Goal: Task Accomplishment & Management: Manage account settings

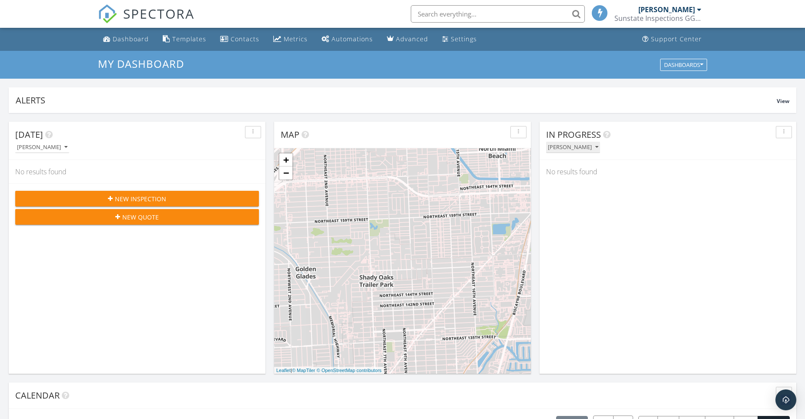
click at [598, 148] on icon "button" at bounding box center [596, 147] width 3 height 6
click at [140, 301] on div "Today Guillermo González Aleman No results found New Inspection New Quote" at bounding box center [137, 248] width 257 height 252
click at [697, 8] on div at bounding box center [699, 9] width 4 height 7
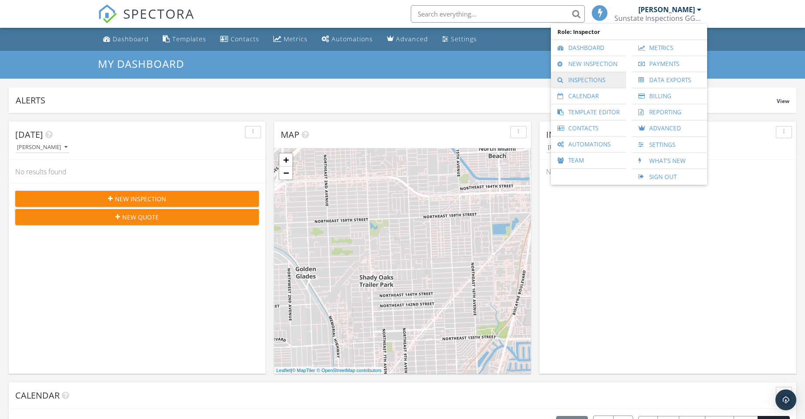
click at [588, 80] on link "Inspections" at bounding box center [588, 80] width 67 height 16
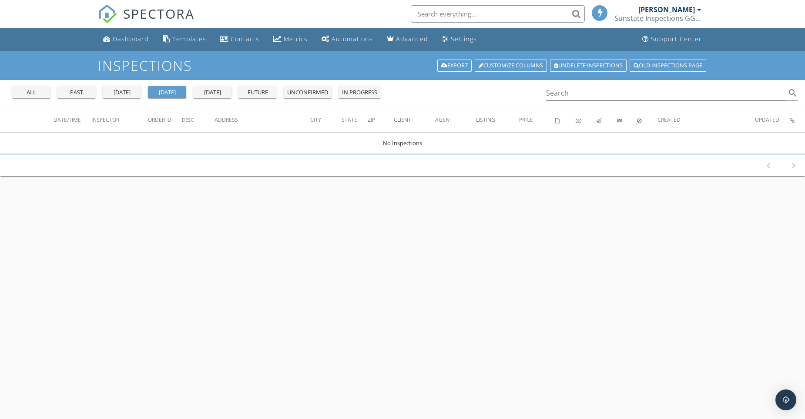
click at [47, 93] on div "all" at bounding box center [31, 92] width 31 height 9
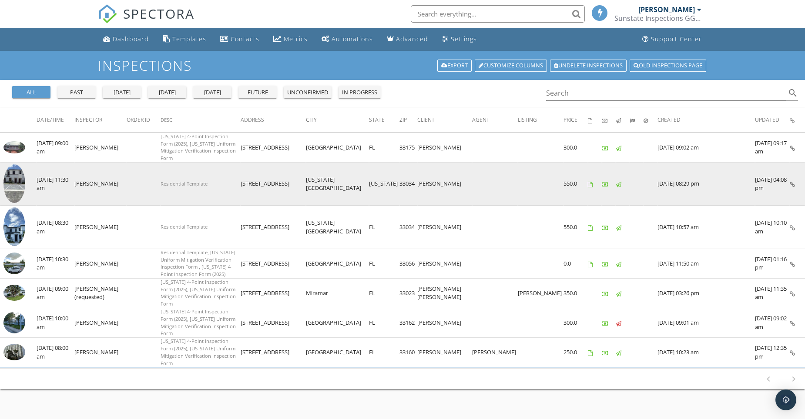
click at [23, 176] on img at bounding box center [14, 183] width 22 height 39
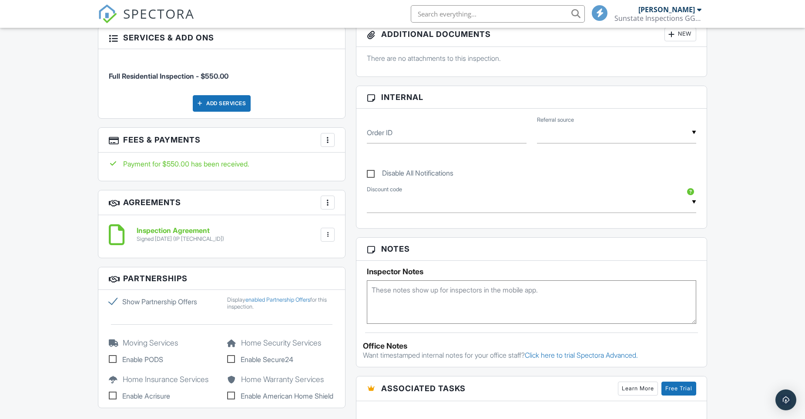
scroll to position [391, 0]
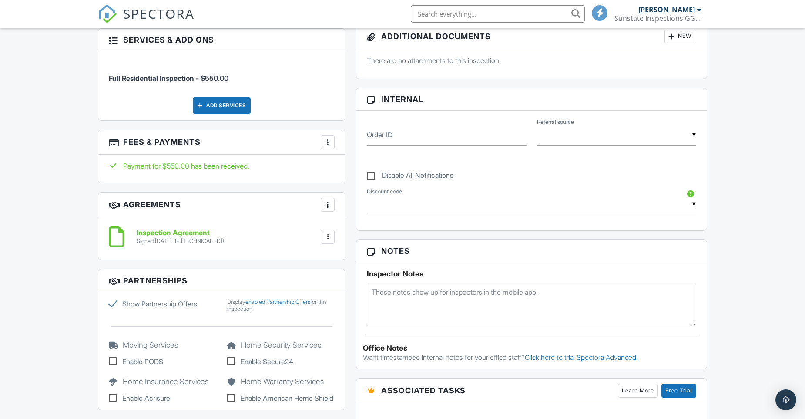
drag, startPoint x: 326, startPoint y: 142, endPoint x: 316, endPoint y: 145, distance: 10.2
click at [326, 142] on div at bounding box center [327, 142] width 9 height 9
click at [364, 213] on li "View Invoice" at bounding box center [371, 212] width 91 height 22
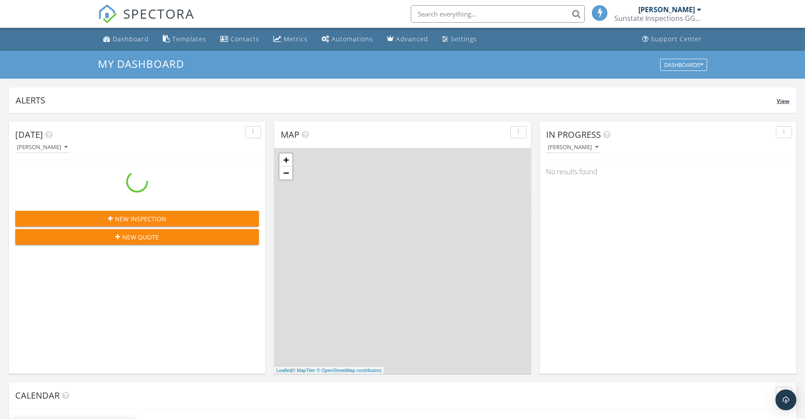
scroll to position [805, 818]
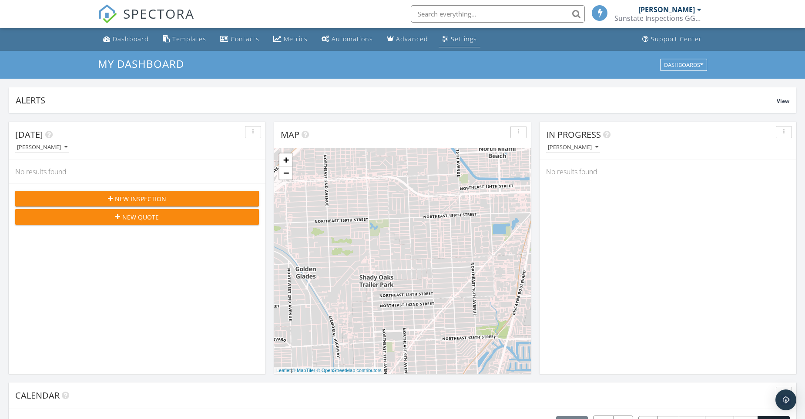
click at [452, 38] on div "Settings" at bounding box center [464, 39] width 26 height 8
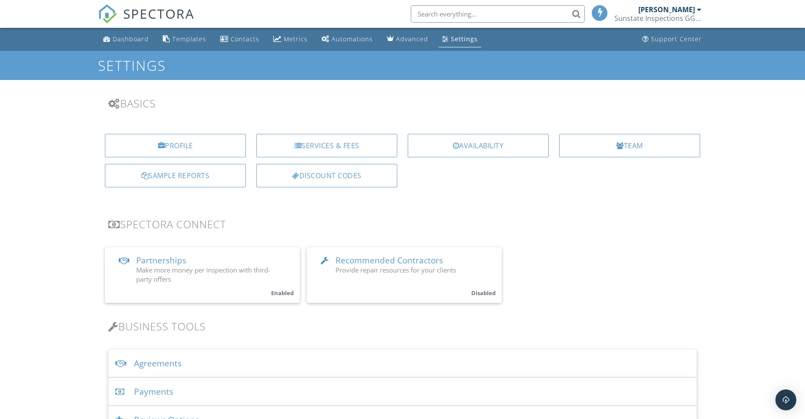
click at [146, 392] on div "Payments" at bounding box center [402, 392] width 588 height 28
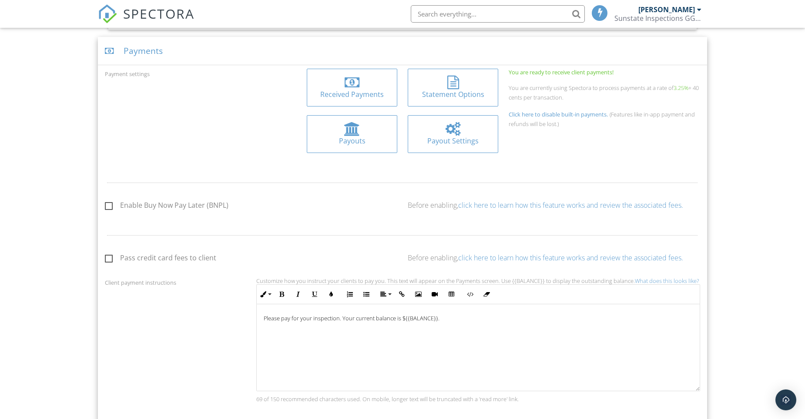
scroll to position [0, 0]
click at [368, 98] on div "Received Payments" at bounding box center [352, 95] width 77 height 10
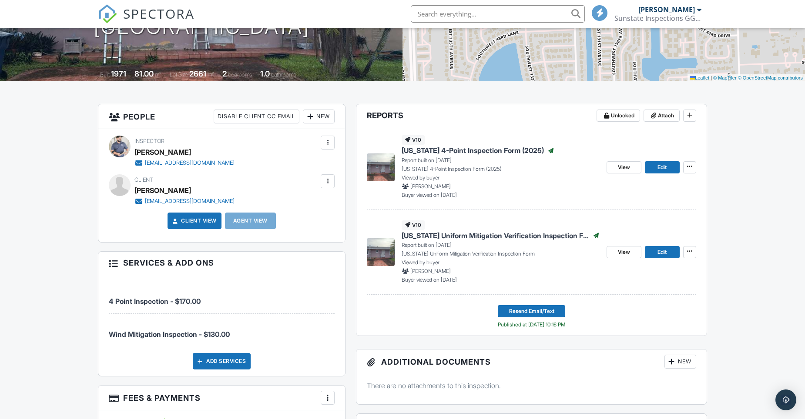
scroll to position [147, 0]
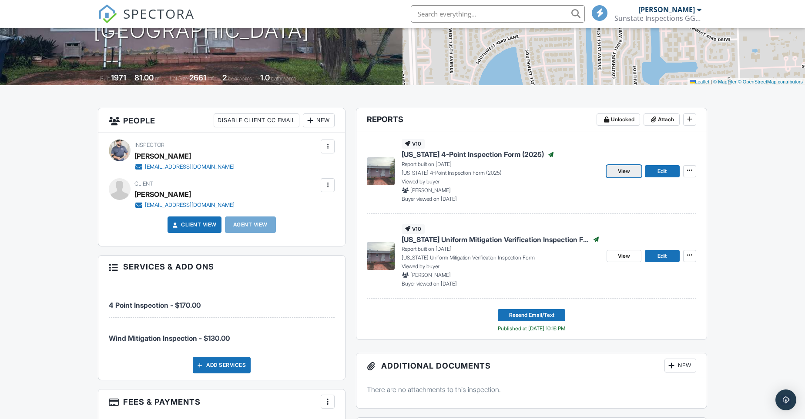
click at [630, 170] on span "View" at bounding box center [624, 171] width 12 height 9
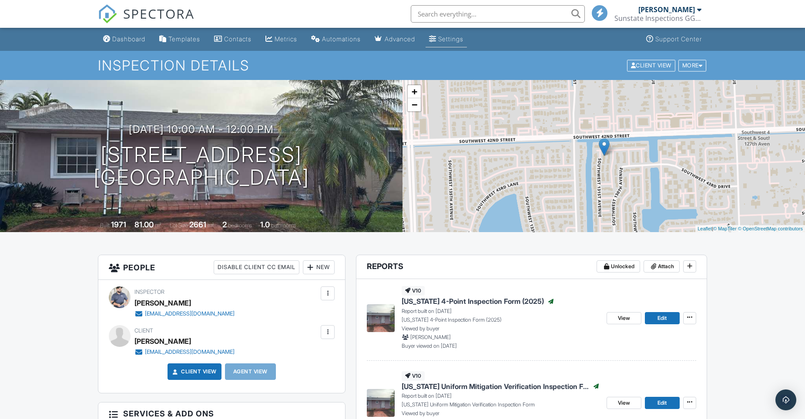
click at [463, 37] on div "Settings" at bounding box center [450, 38] width 25 height 7
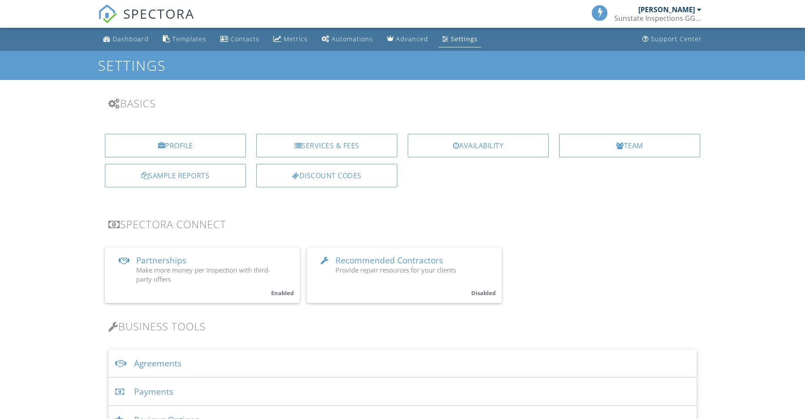
click at [172, 261] on span "Partnerships" at bounding box center [161, 260] width 50 height 11
click at [172, 260] on div at bounding box center [402, 209] width 805 height 419
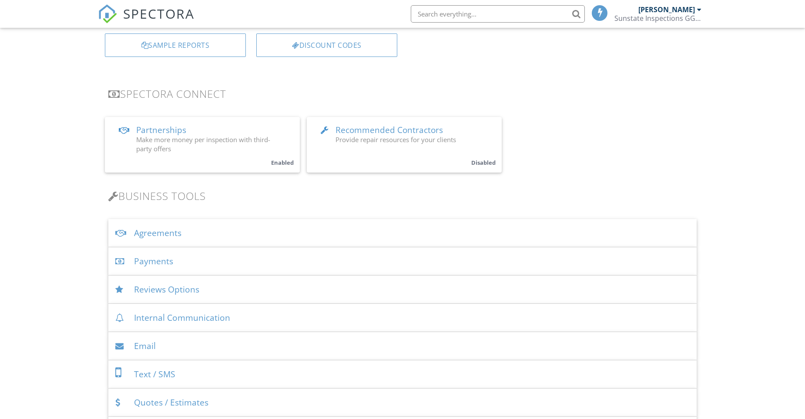
scroll to position [130, 0]
drag, startPoint x: 0, startPoint y: 0, endPoint x: 199, endPoint y: 264, distance: 331.0
click at [202, 265] on div "Payments" at bounding box center [402, 261] width 588 height 28
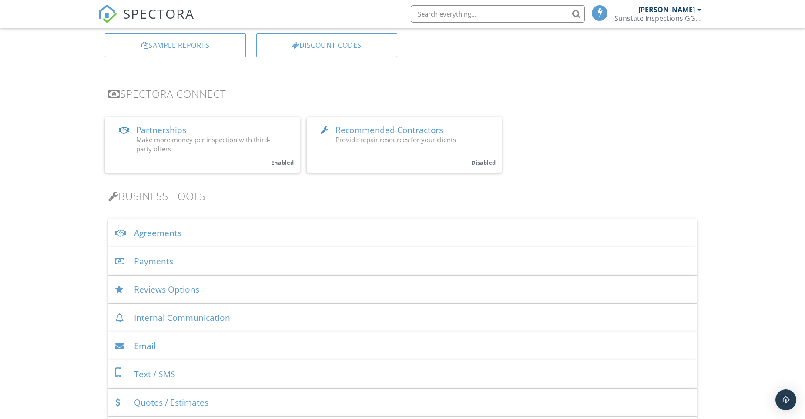
click at [119, 261] on div at bounding box center [121, 261] width 12 height 8
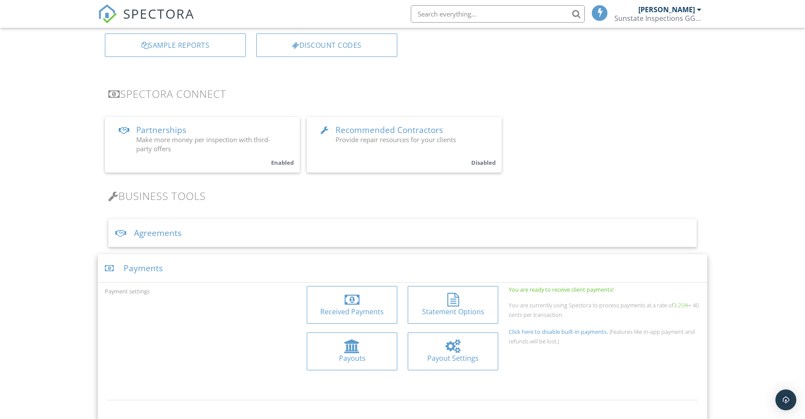
click at [457, 348] on div at bounding box center [452, 347] width 15 height 14
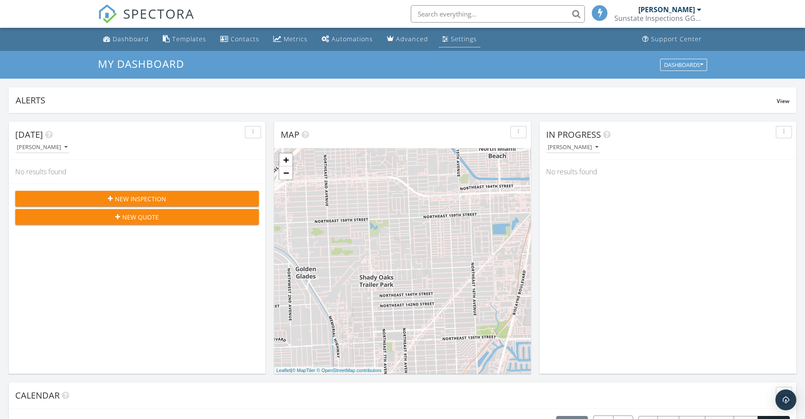
click at [455, 40] on div "Settings" at bounding box center [464, 39] width 26 height 8
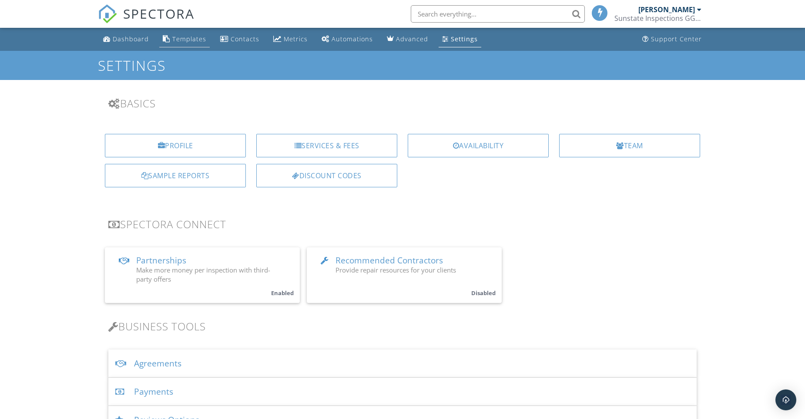
click at [190, 39] on div "Templates" at bounding box center [189, 39] width 34 height 8
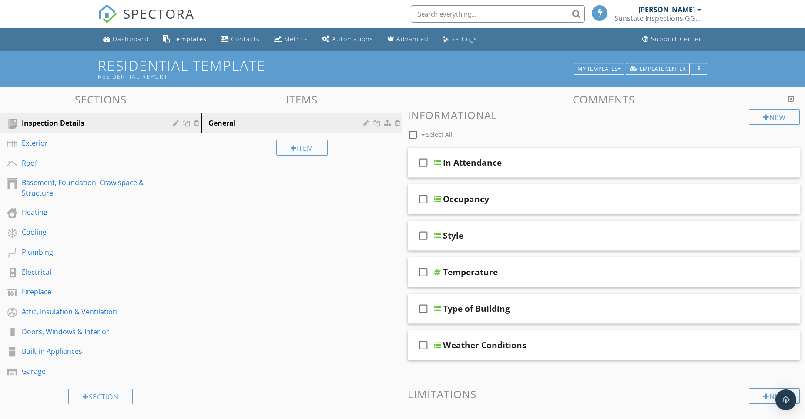
click at [231, 37] on div "Contacts" at bounding box center [245, 39] width 29 height 8
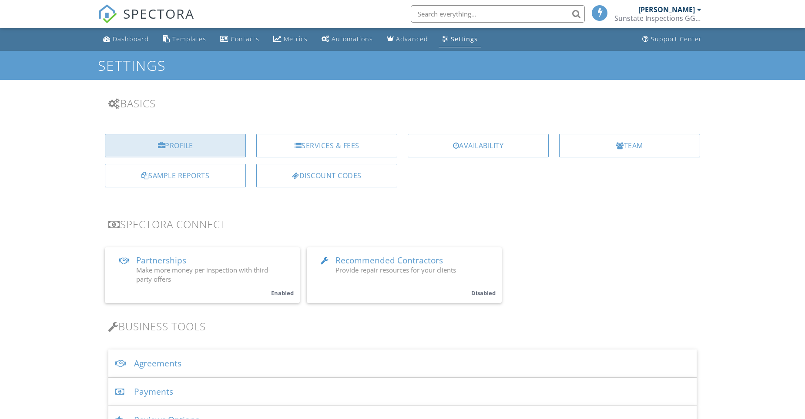
click at [173, 144] on div "Profile" at bounding box center [175, 145] width 141 height 23
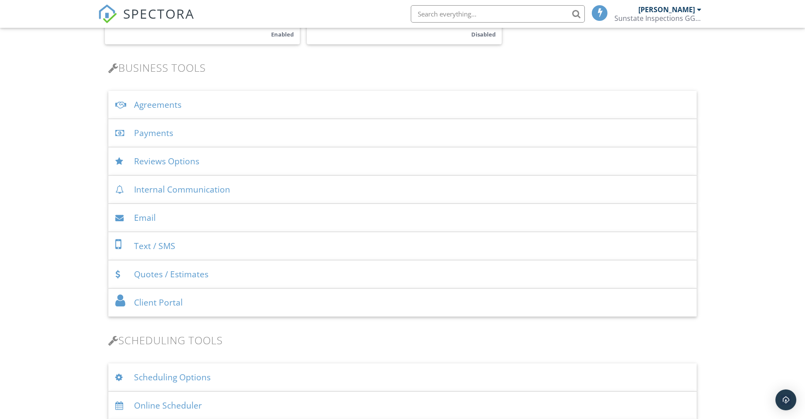
scroll to position [261, 0]
click at [153, 131] on div "Payments" at bounding box center [402, 131] width 588 height 28
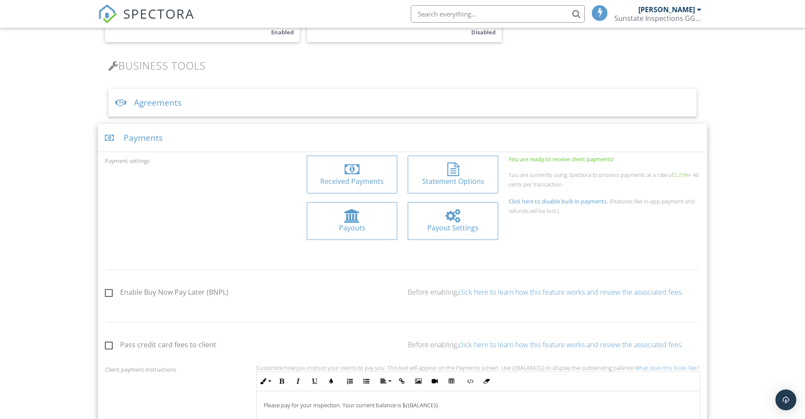
click at [353, 172] on div at bounding box center [351, 170] width 15 height 14
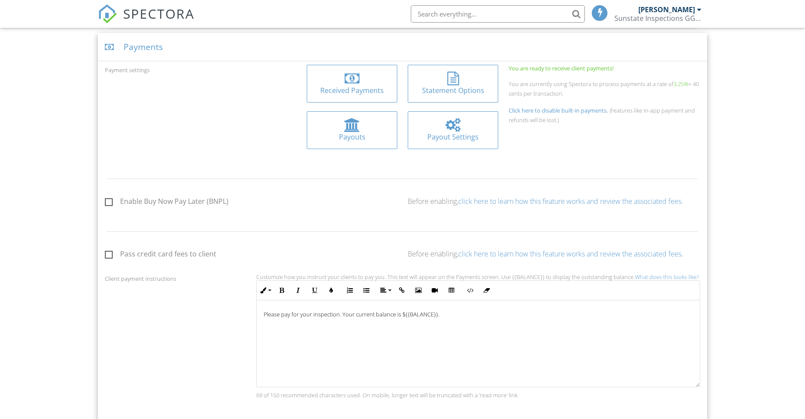
scroll to position [261, 0]
